Goal: Information Seeking & Learning: Understand process/instructions

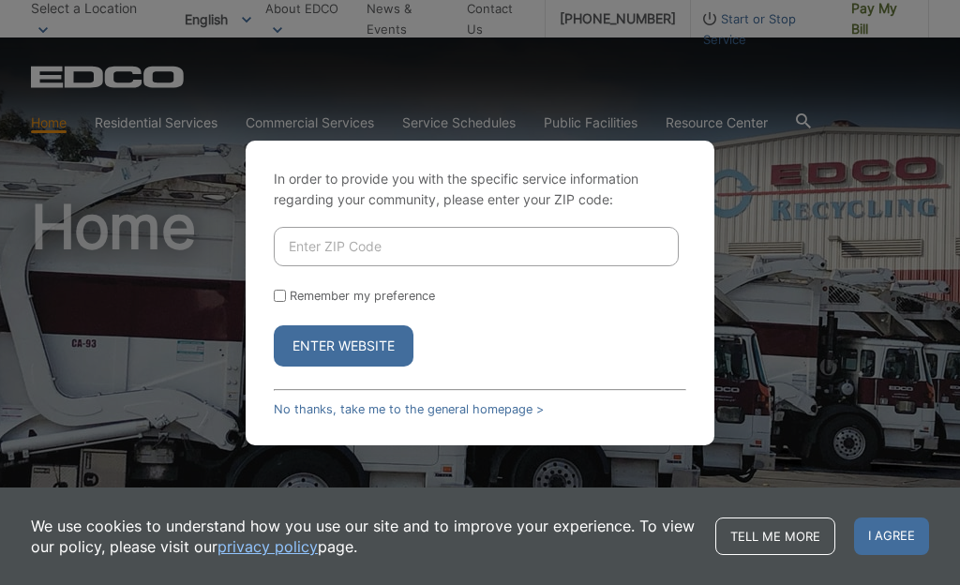
click at [512, 256] on input "Enter ZIP Code" at bounding box center [476, 246] width 405 height 39
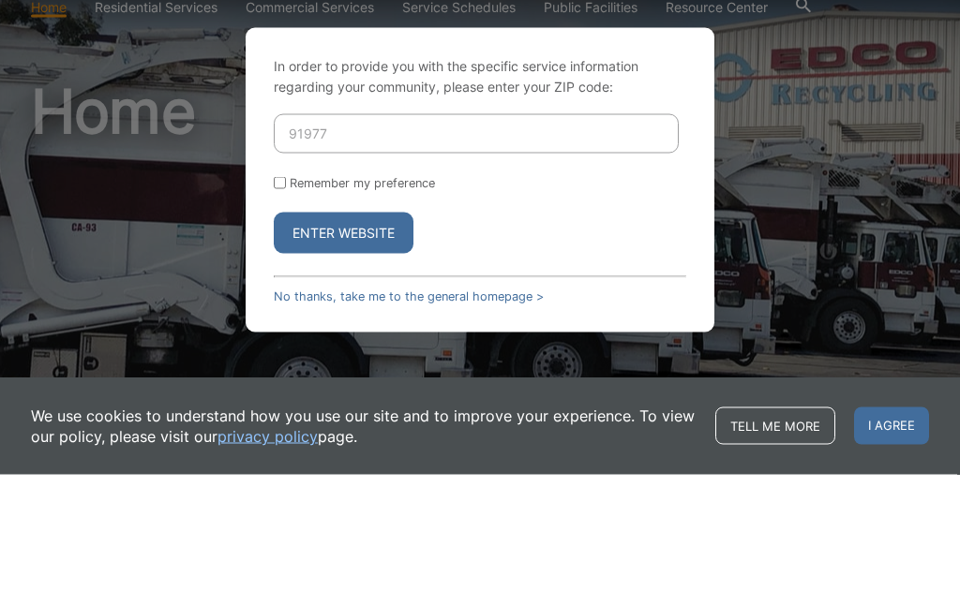
type input "91977"
click at [345, 328] on button "Enter Website" at bounding box center [344, 348] width 140 height 41
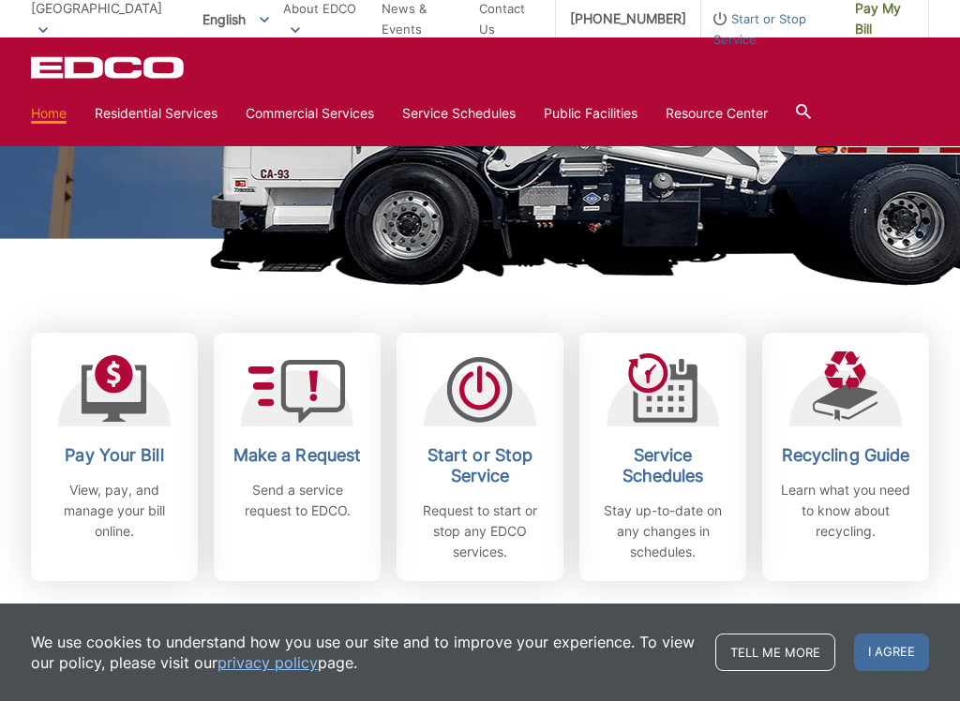
scroll to position [365, 0]
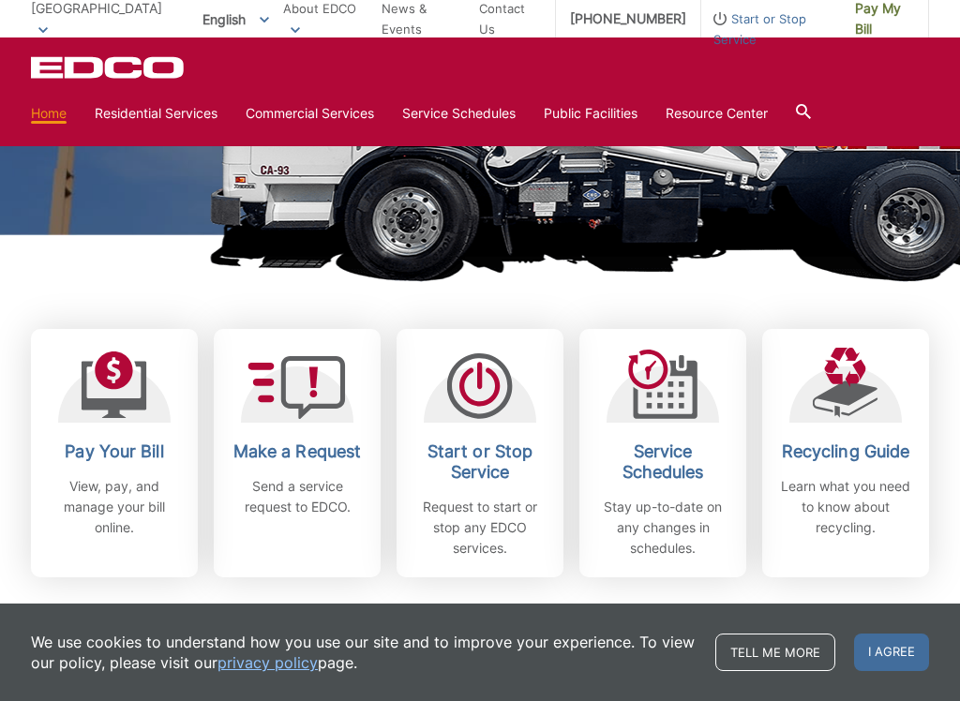
click at [868, 275] on img at bounding box center [750, 47] width 1083 height 469
click at [871, 279] on img at bounding box center [750, 47] width 1083 height 469
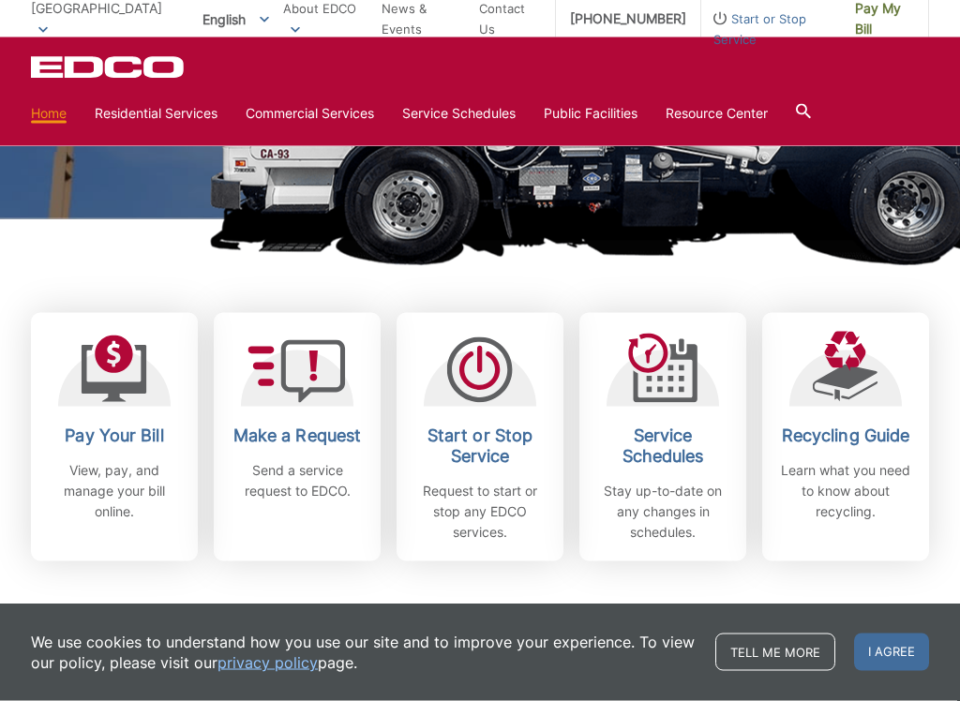
scroll to position [392, 0]
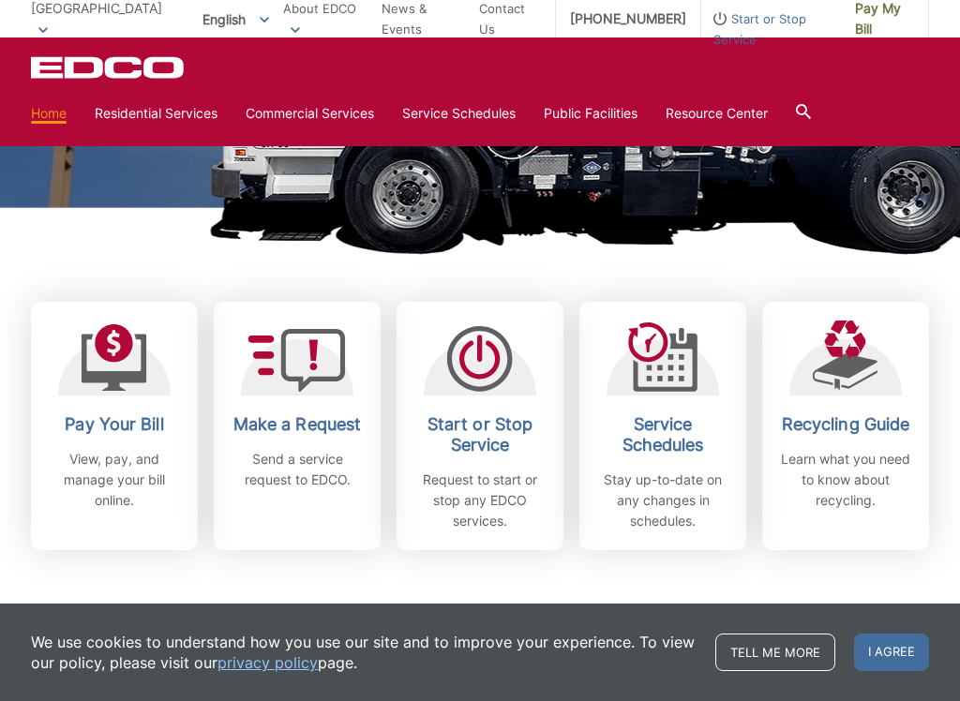
click at [849, 309] on link "Recycling Guide Learn what you need to know about recycling." at bounding box center [845, 426] width 167 height 248
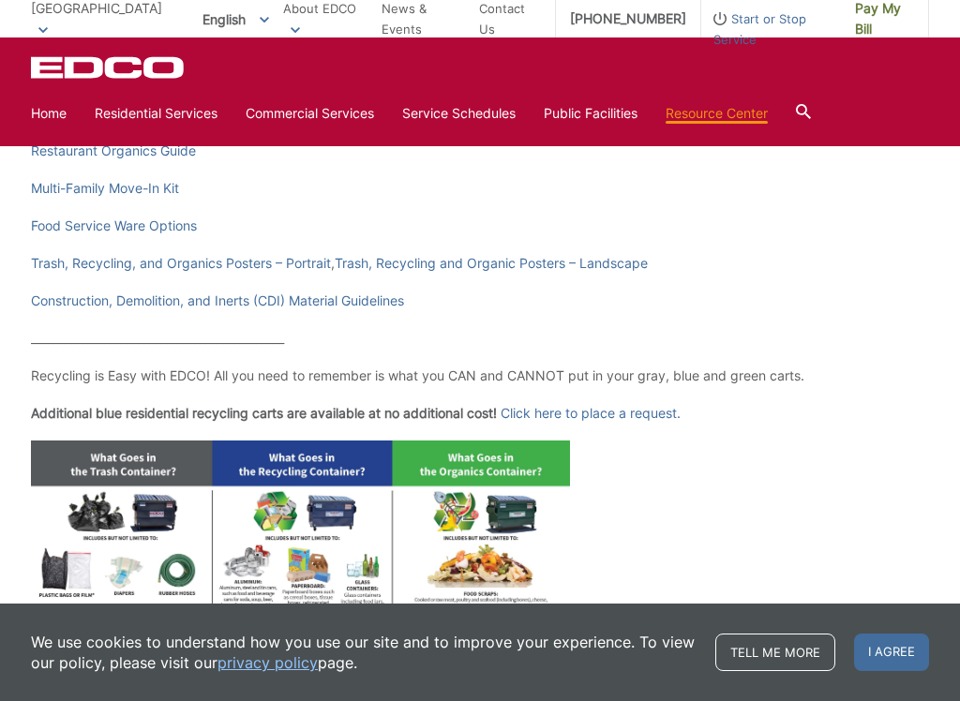
scroll to position [503, 0]
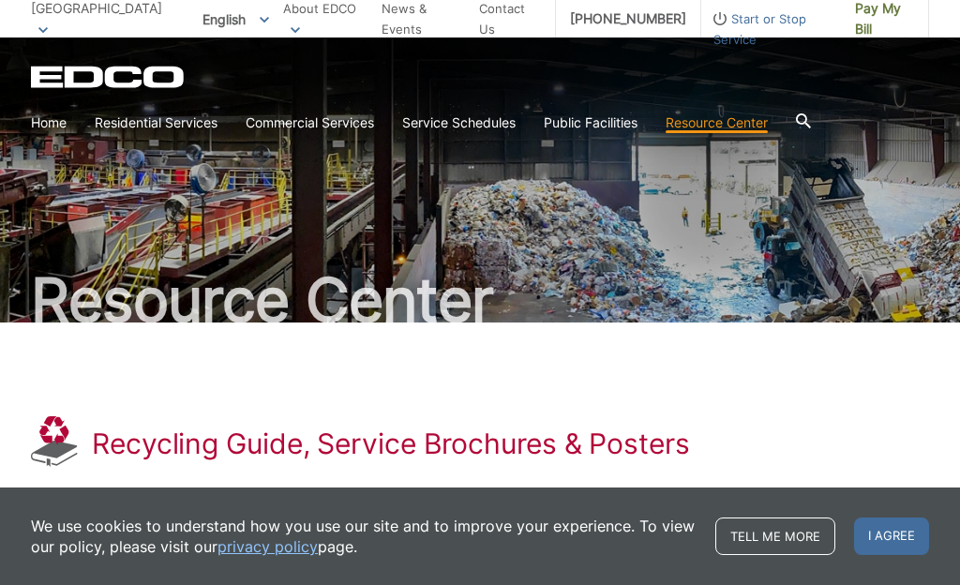
scroll to position [0, 0]
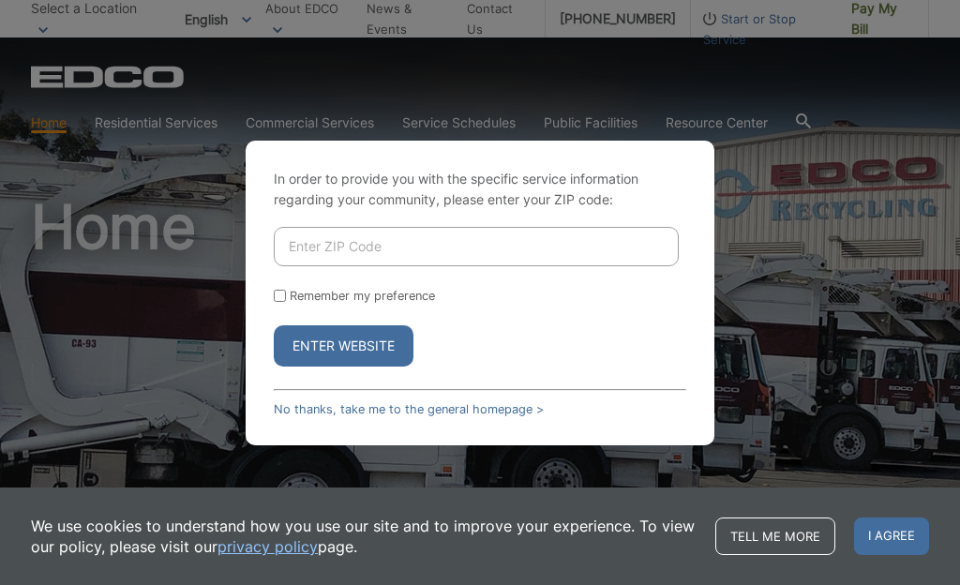
click at [372, 353] on button "Enter Website" at bounding box center [344, 345] width 140 height 41
click at [459, 258] on input "Enter ZIP Code" at bounding box center [476, 246] width 405 height 39
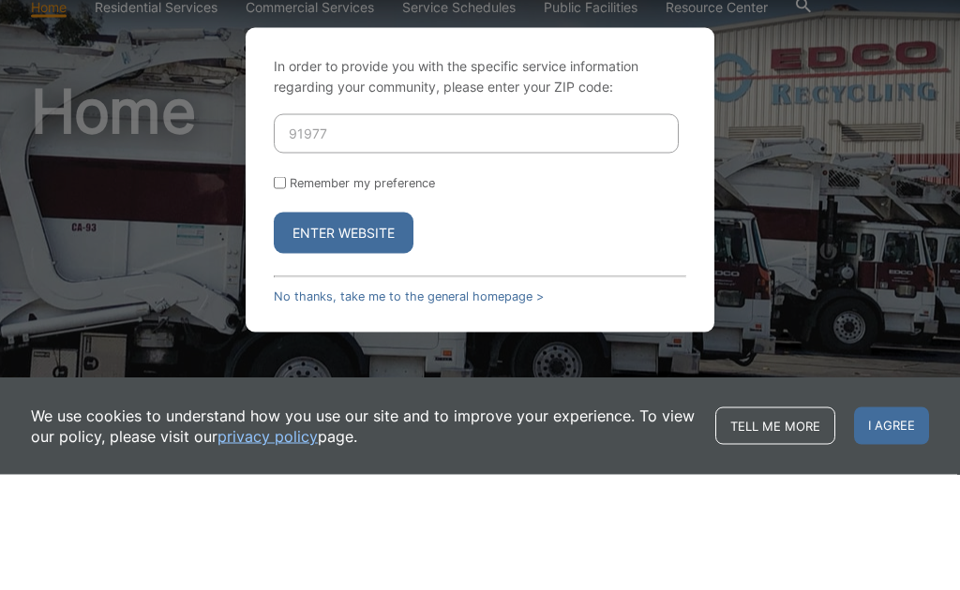
type input "91977"
click at [345, 328] on button "Enter Website" at bounding box center [344, 348] width 140 height 41
click at [396, 328] on button "Enter Website" at bounding box center [344, 348] width 140 height 41
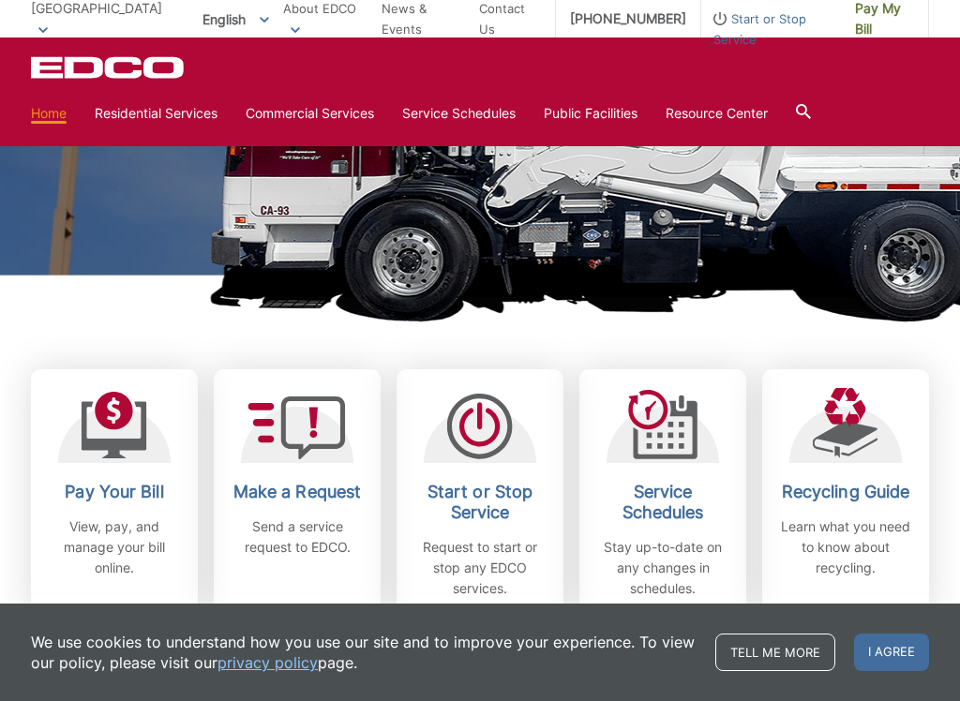
scroll to position [349, 0]
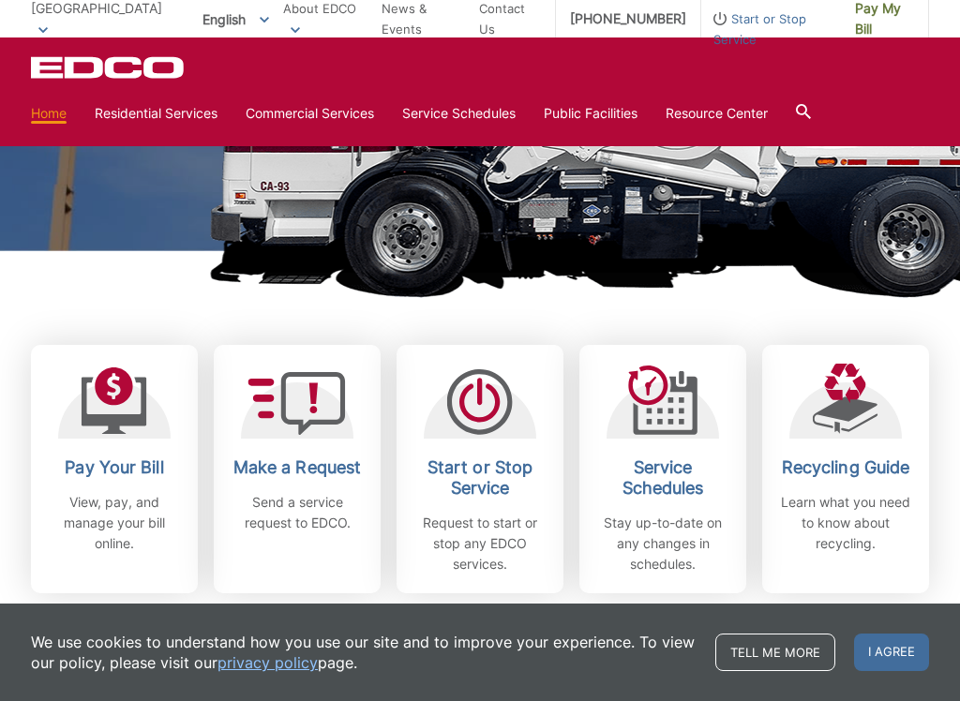
click at [665, 200] on h1 "[GEOGRAPHIC_DATA]" at bounding box center [480, 53] width 898 height 411
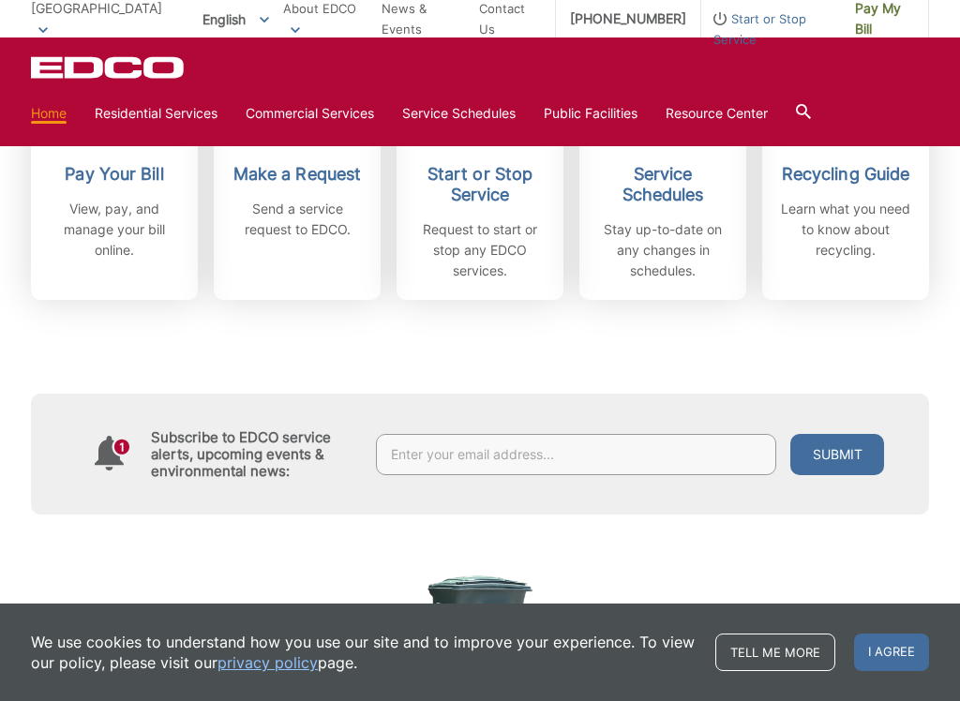
scroll to position [643, 0]
click at [625, 247] on p "Stay up-to-date on any changes in schedules." at bounding box center [662, 249] width 139 height 62
click at [635, 218] on p "Stay up-to-date on any changes in schedules." at bounding box center [662, 249] width 139 height 62
